Goal: Information Seeking & Learning: Check status

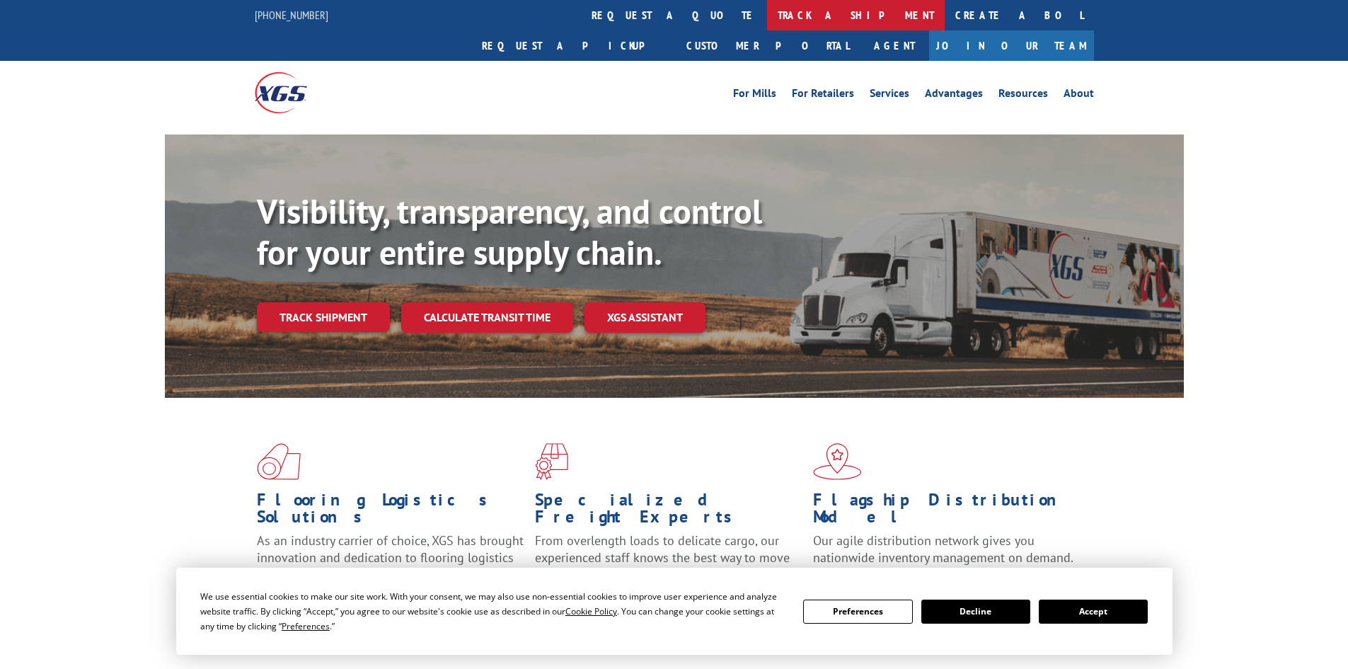
drag, startPoint x: 652, startPoint y: 9, endPoint x: 611, endPoint y: 39, distance: 50.7
click at [767, 9] on link "track a shipment" at bounding box center [856, 15] width 178 height 30
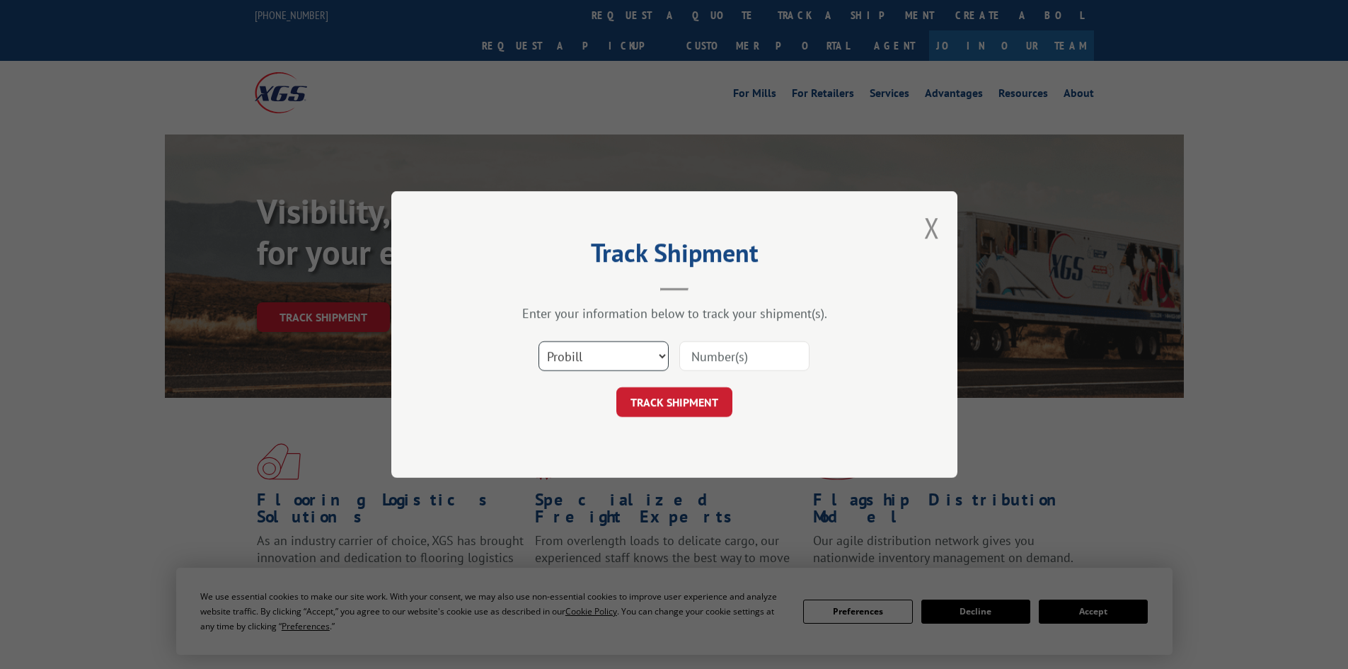
drag, startPoint x: 614, startPoint y: 346, endPoint x: 610, endPoint y: 359, distance: 13.2
click at [614, 350] on select "Select category... Probill BOL PO" at bounding box center [604, 356] width 130 height 30
select select "bol"
click at [539, 341] on select "Select category... Probill BOL PO" at bounding box center [604, 356] width 130 height 30
click at [694, 359] on input at bounding box center [744, 356] width 130 height 30
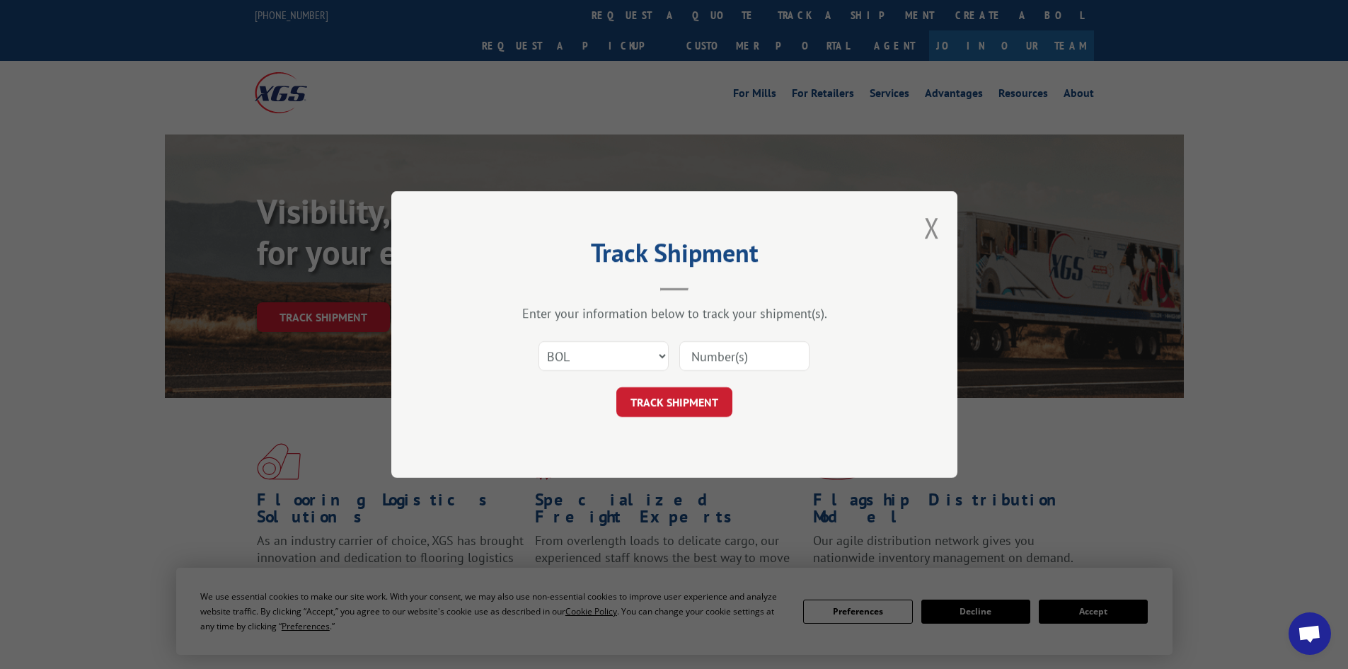
paste input "5590537"
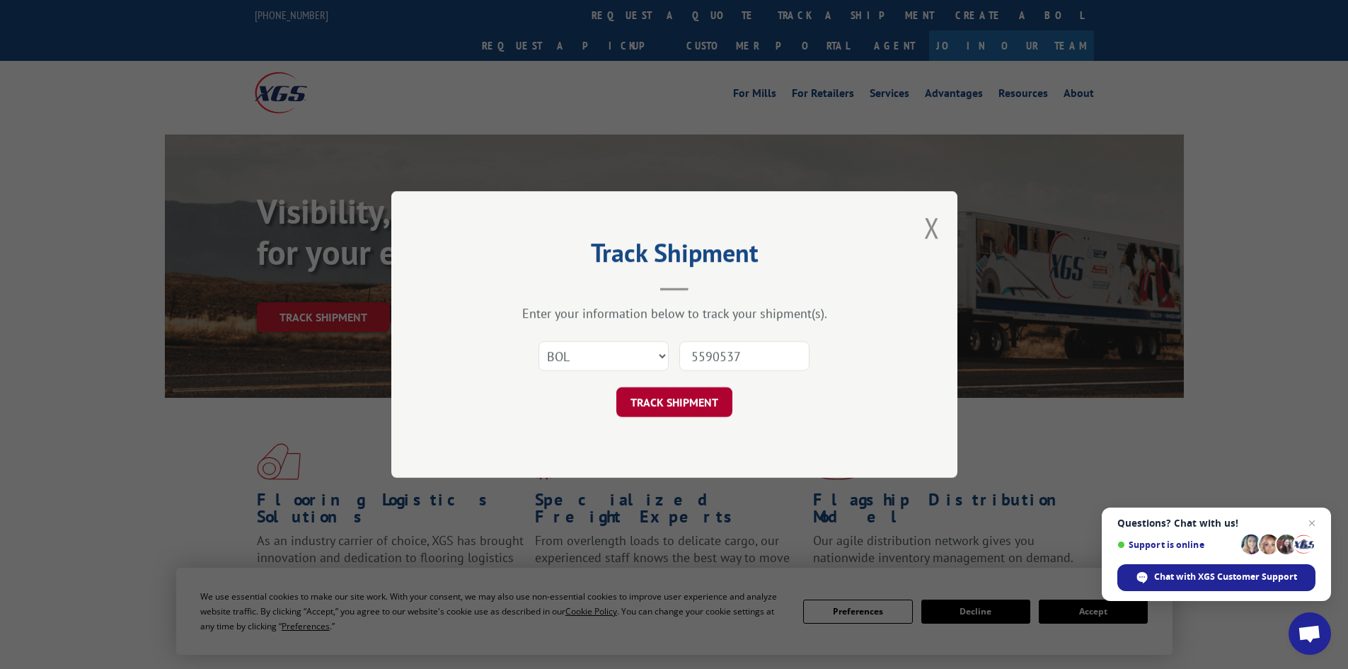
type input "5590537"
click at [675, 401] on button "TRACK SHIPMENT" at bounding box center [674, 402] width 116 height 30
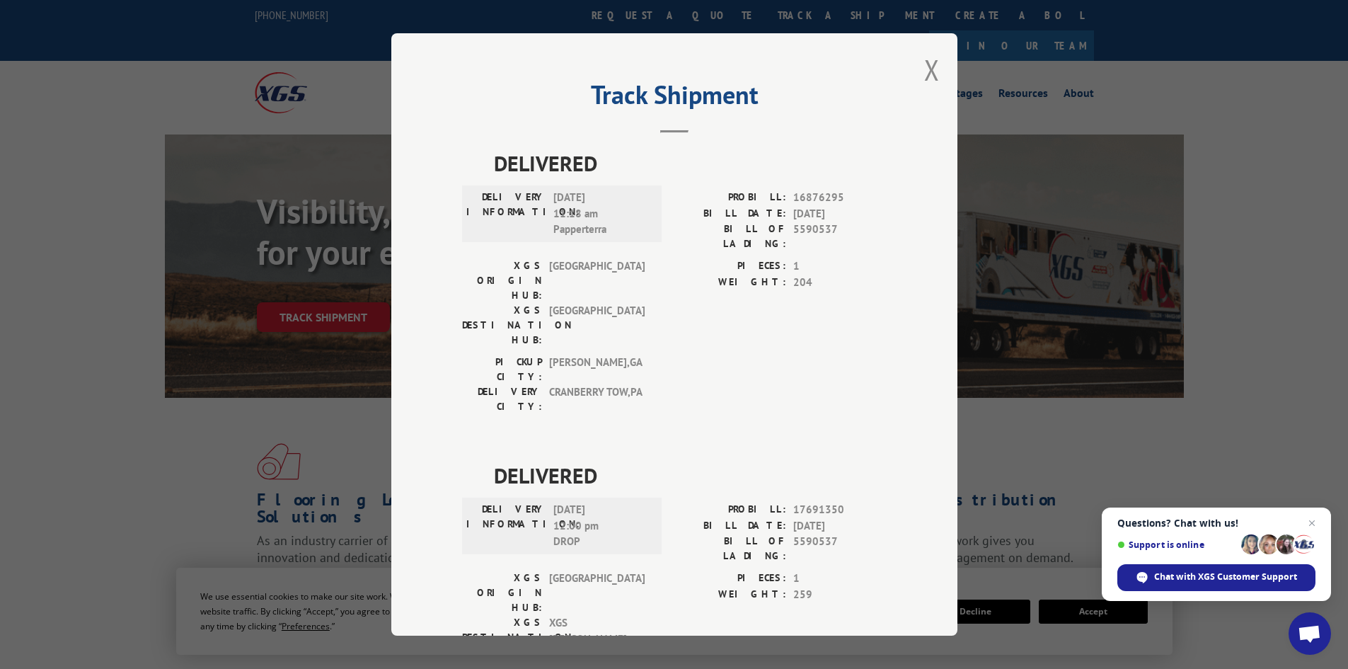
scroll to position [35, 0]
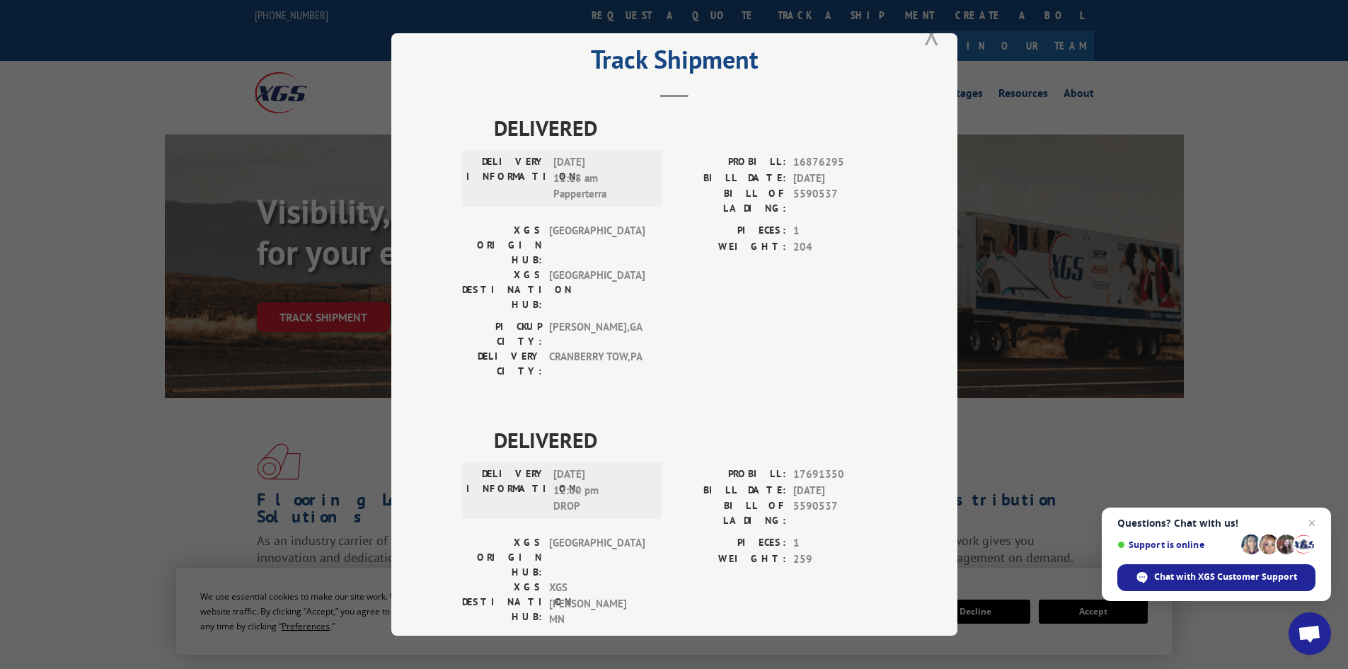
click at [925, 38] on button "Close modal" at bounding box center [932, 35] width 16 height 38
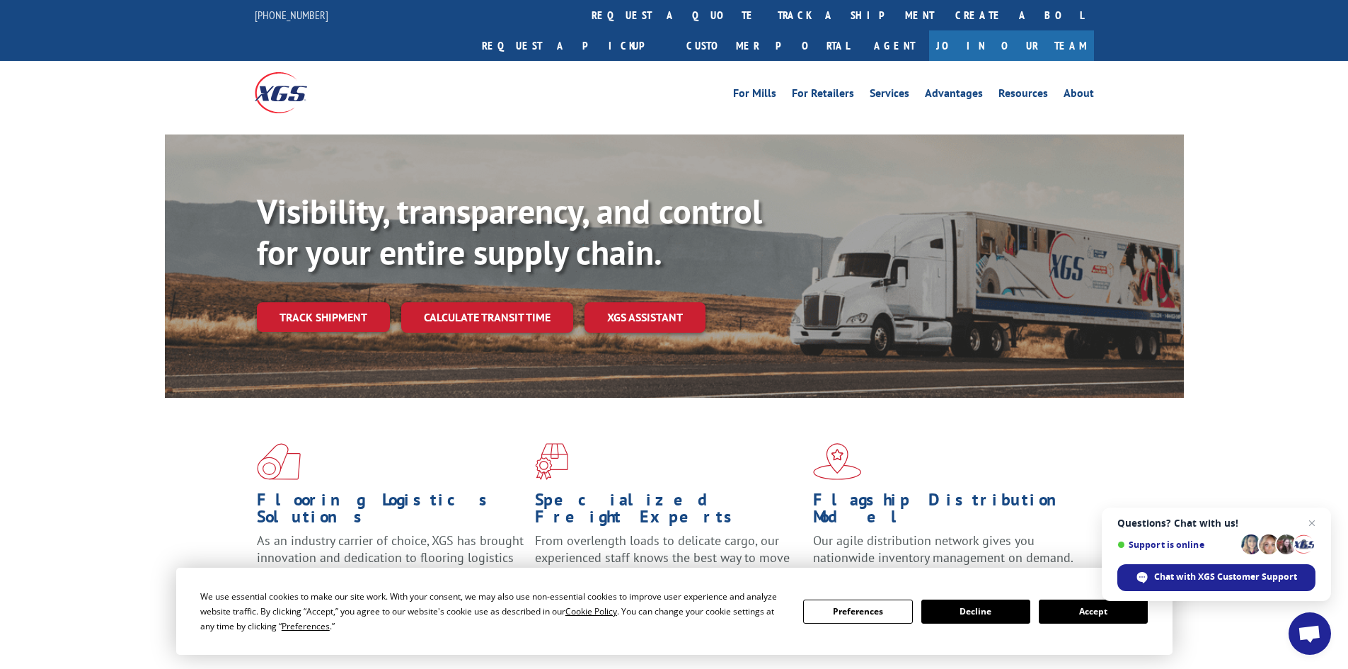
click at [596, 80] on div "For [PERSON_NAME] For Retailers Services Advantages Resources About For [PERSON…" at bounding box center [674, 92] width 839 height 63
click at [767, 6] on link "track a shipment" at bounding box center [856, 15] width 178 height 30
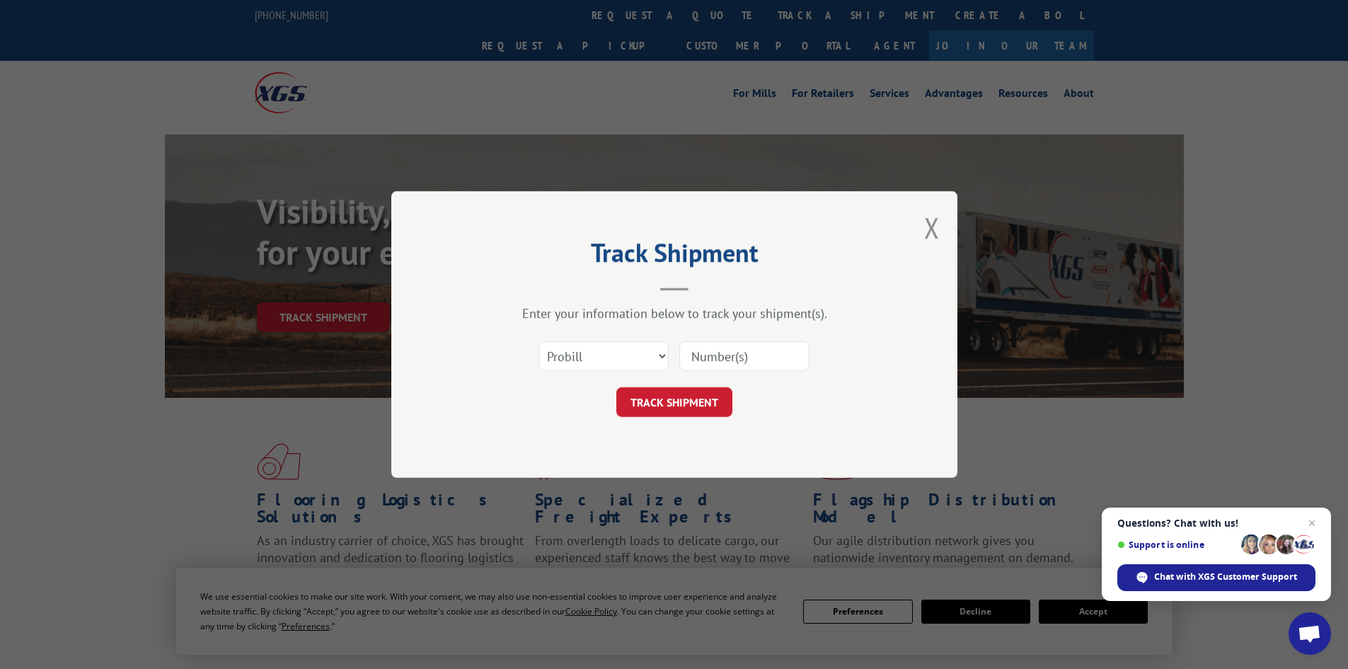
scroll to position [0, 0]
click at [624, 360] on select "Select category... Probill BOL PO" at bounding box center [604, 356] width 130 height 30
select select "bol"
click at [539, 341] on select "Select category... Probill BOL PO" at bounding box center [604, 356] width 130 height 30
click at [700, 363] on input at bounding box center [744, 356] width 130 height 30
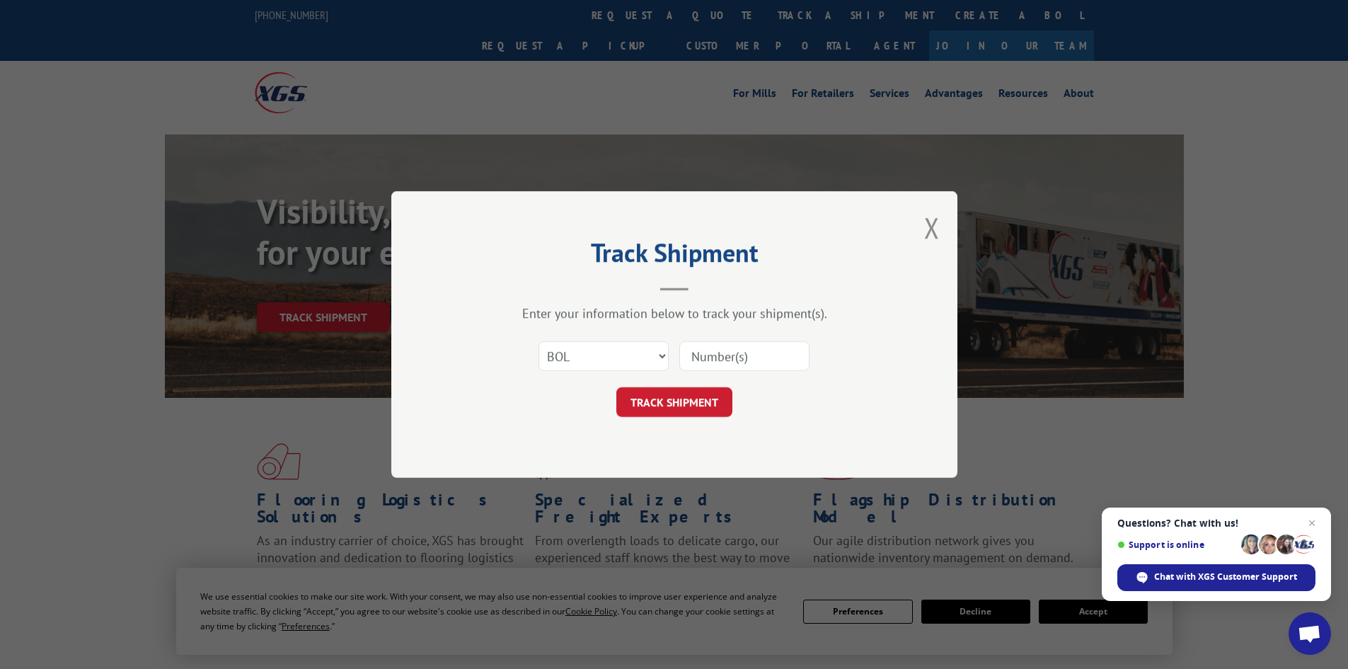
paste input "5590537"
type input "5590537"
click at [673, 401] on button "TRACK SHIPMENT" at bounding box center [674, 402] width 116 height 30
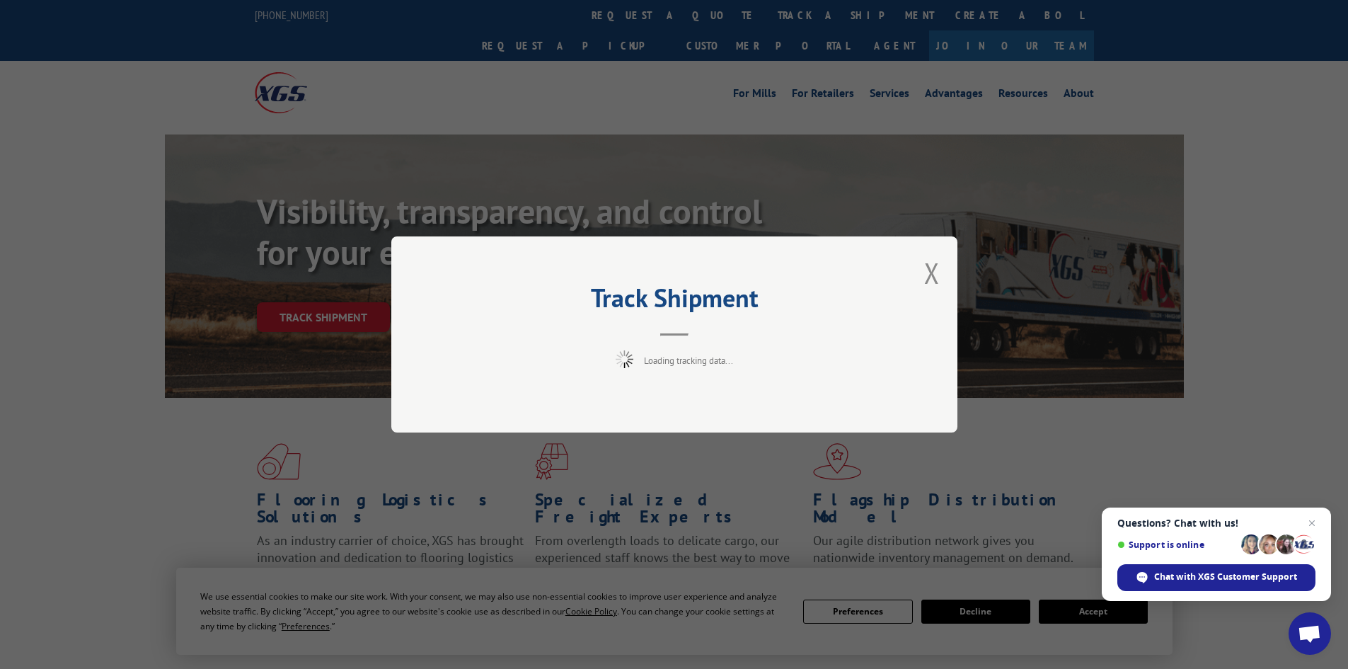
click at [991, 607] on div "Track Shipment Loading tracking data..." at bounding box center [674, 334] width 1348 height 669
